Goal: Task Accomplishment & Management: Manage account settings

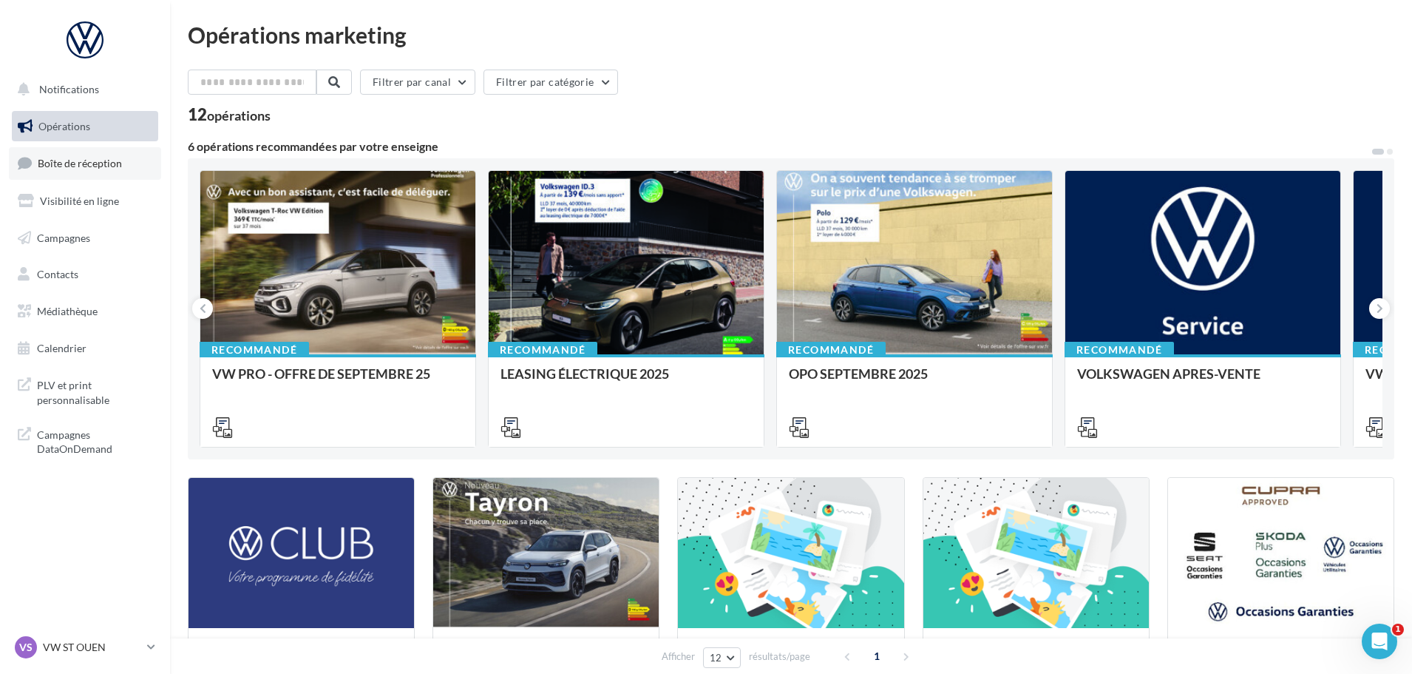
click at [92, 162] on span "Boîte de réception" at bounding box center [80, 163] width 84 height 13
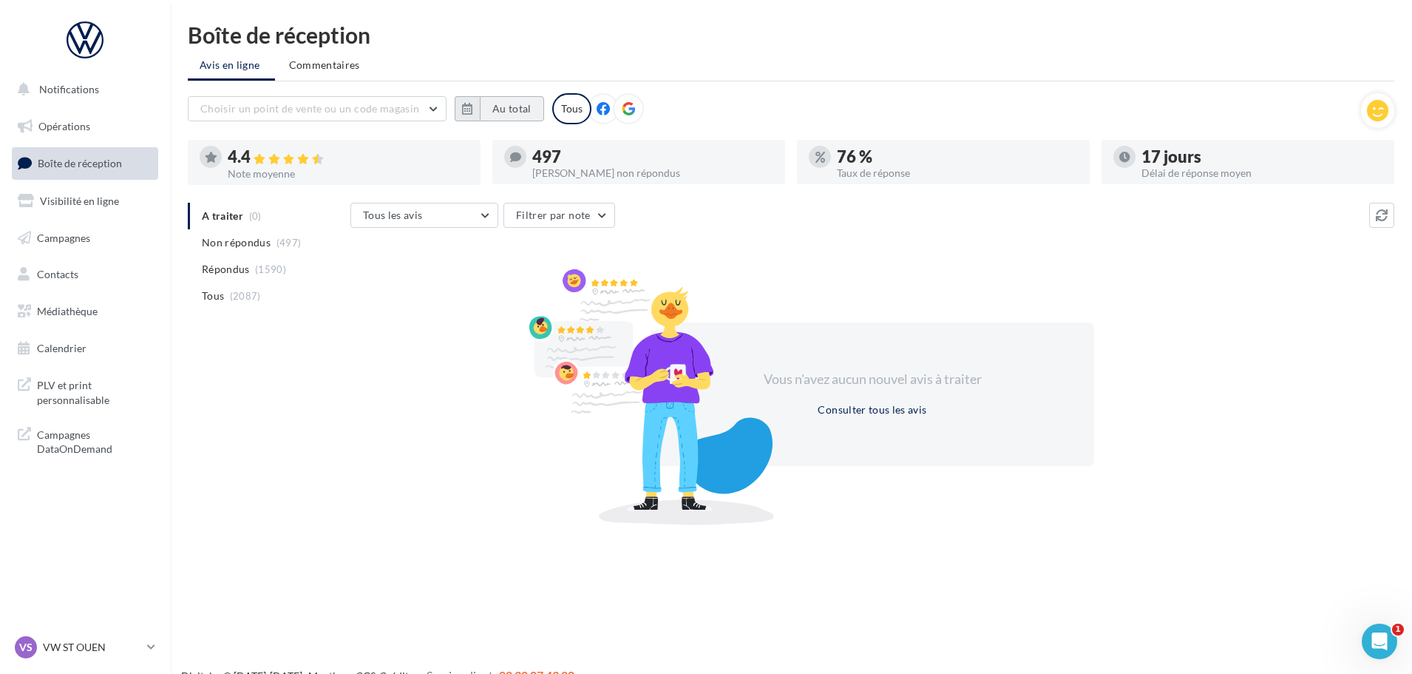
click at [495, 107] on button "Au total" at bounding box center [512, 108] width 64 height 25
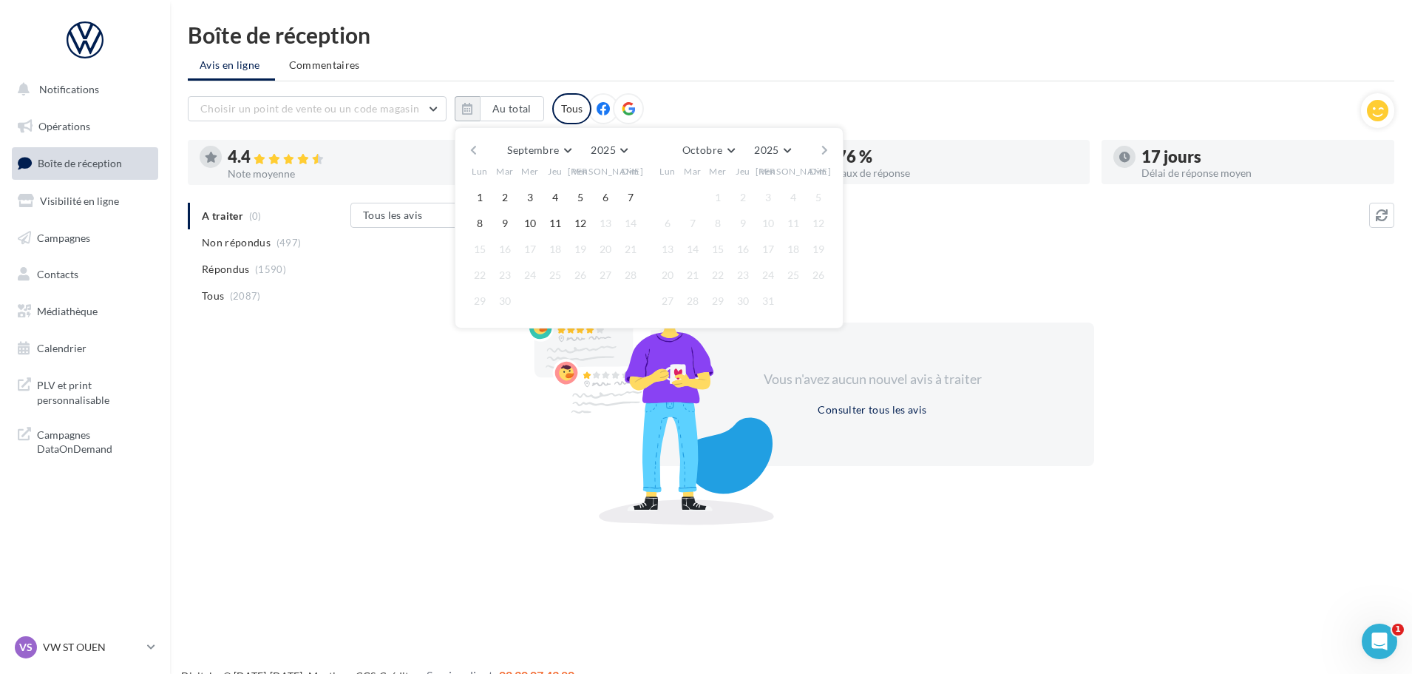
click at [472, 149] on button "button" at bounding box center [473, 150] width 13 height 21
click at [503, 195] on button "1" at bounding box center [505, 197] width 22 height 22
click at [820, 149] on button "button" at bounding box center [825, 150] width 13 height 21
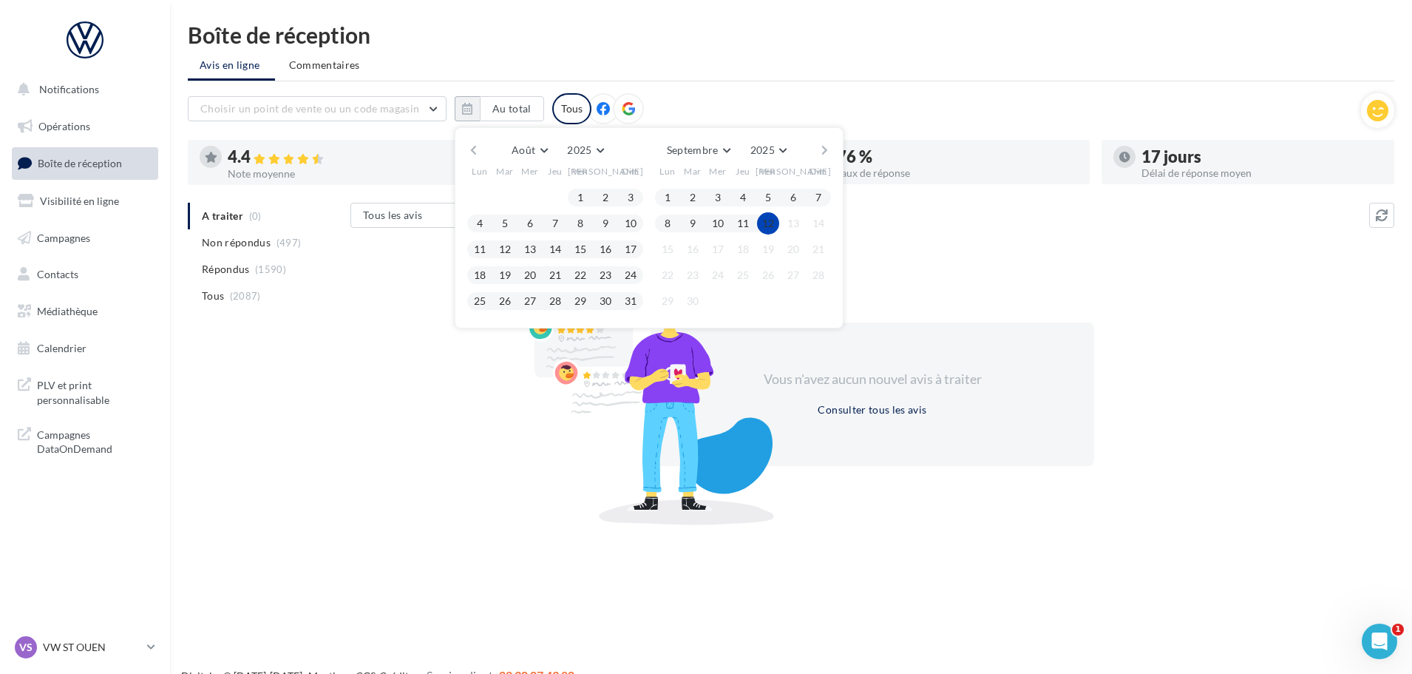
click at [776, 218] on button "12" at bounding box center [768, 223] width 22 height 22
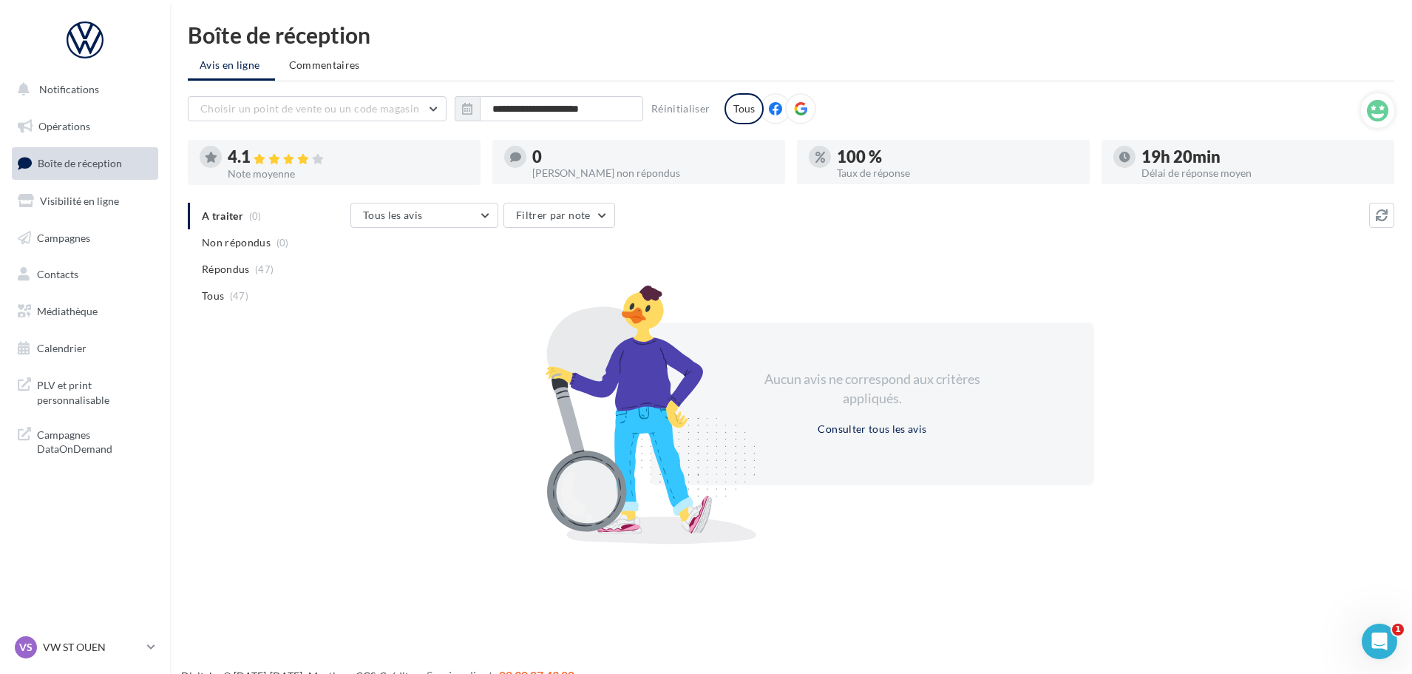
click at [287, 450] on div "A traiter (0) Non répondus (0) Répondus (47) Tous (47) Tous les avis Tous les a…" at bounding box center [791, 370] width 1207 height 335
click at [75, 645] on p "VW ST OUEN" at bounding box center [92, 647] width 98 height 15
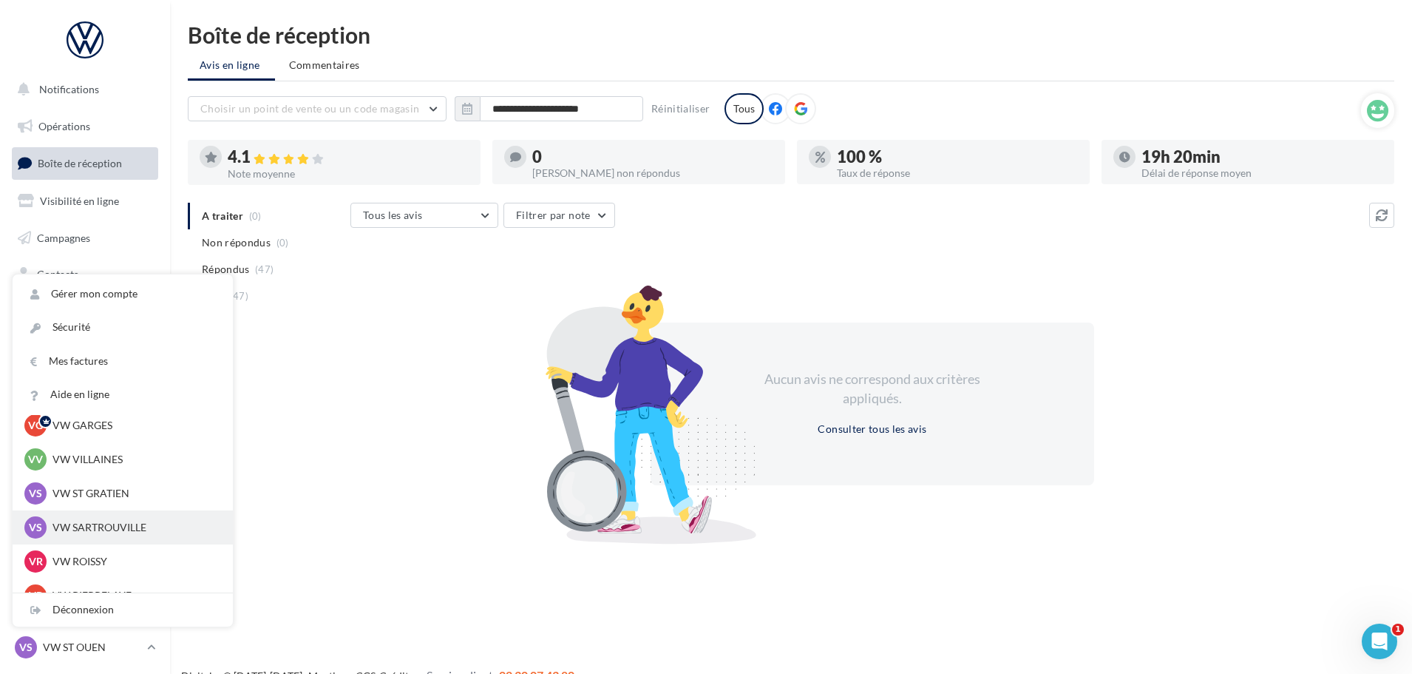
scroll to position [74, 0]
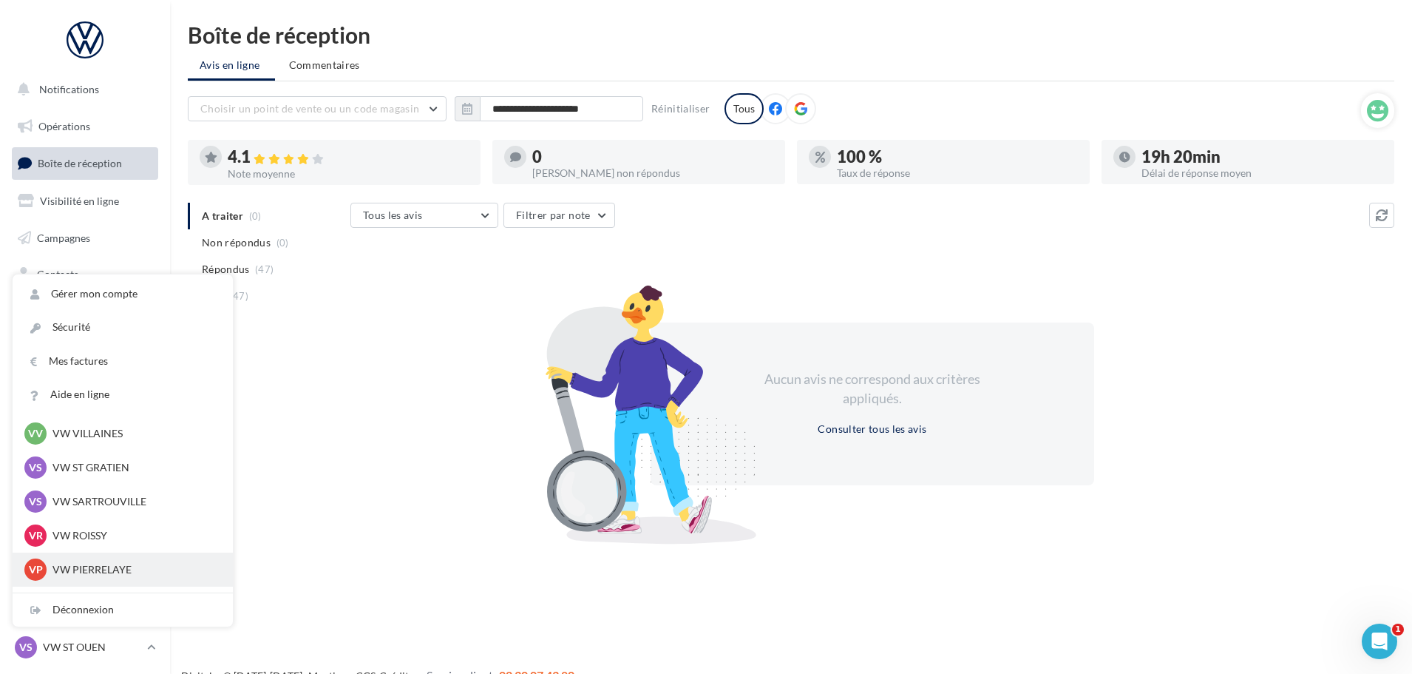
click at [92, 561] on div "VP VW PIERRELAYE vw-pie-gvf" at bounding box center [122, 569] width 197 height 22
